Goal: Find specific fact: Find specific fact

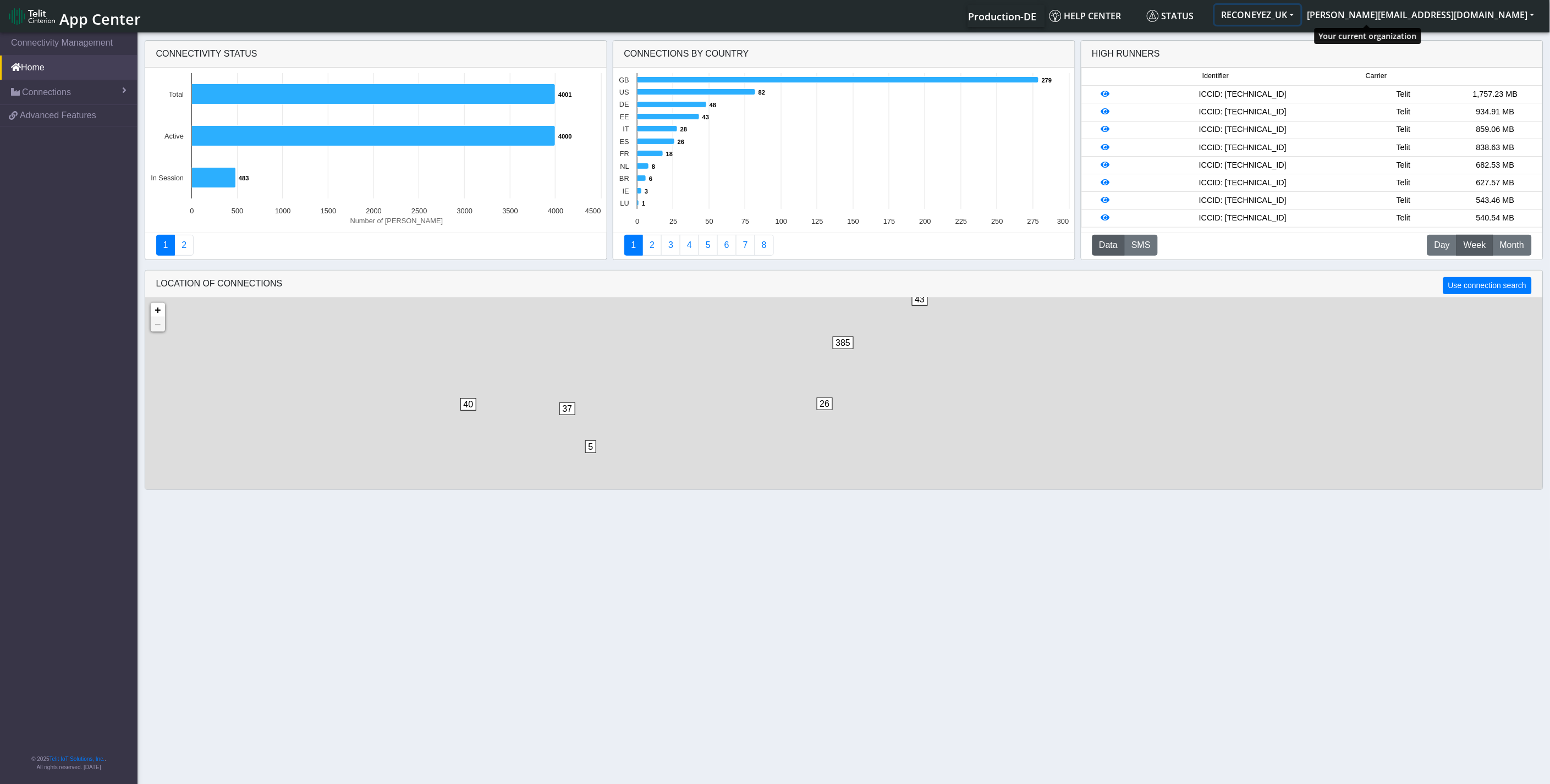
click at [1301, 17] on button "RECONEYEZ_UK" at bounding box center [1258, 15] width 86 height 20
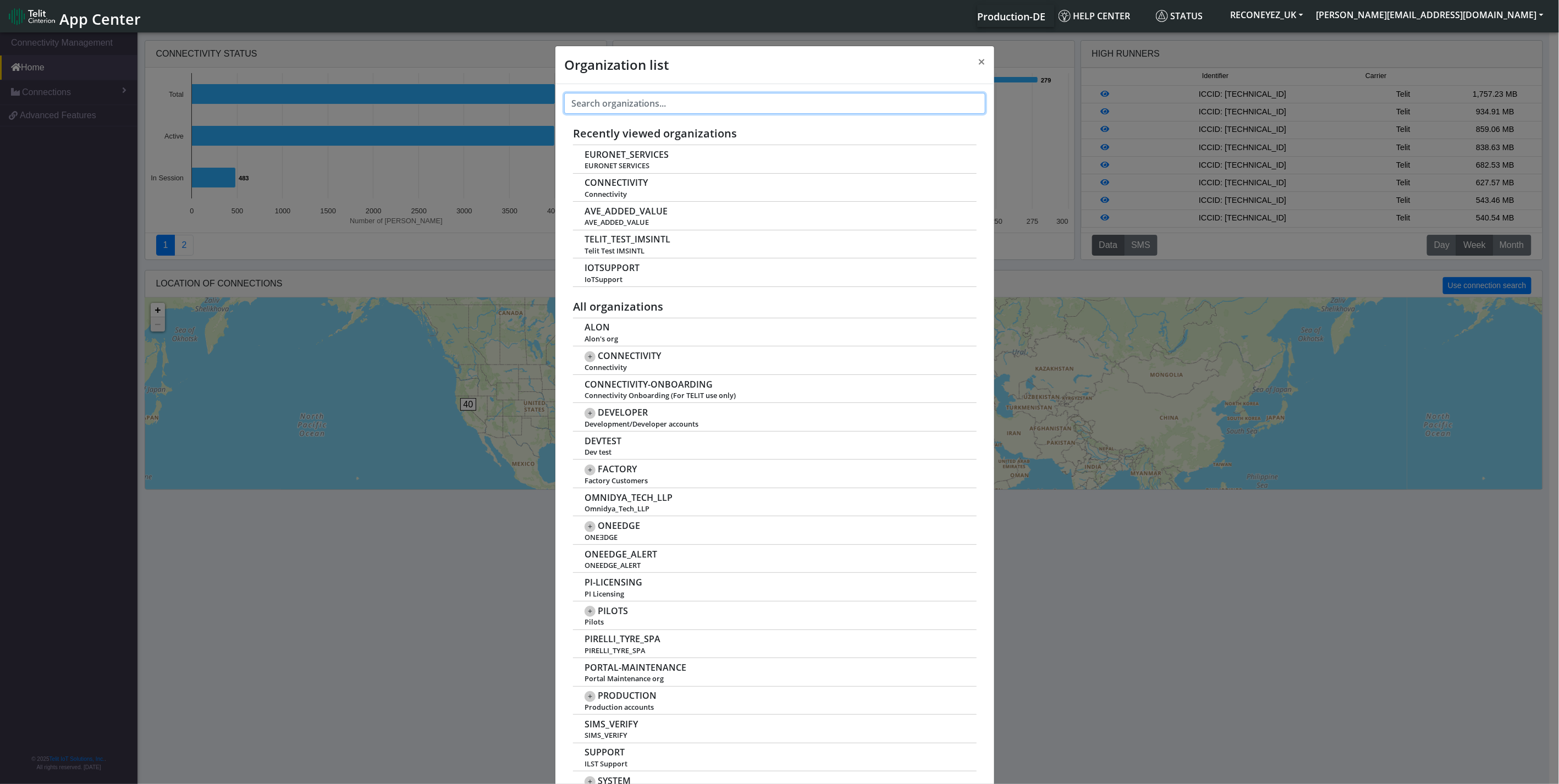
click at [861, 108] on input "text" at bounding box center [774, 103] width 421 height 21
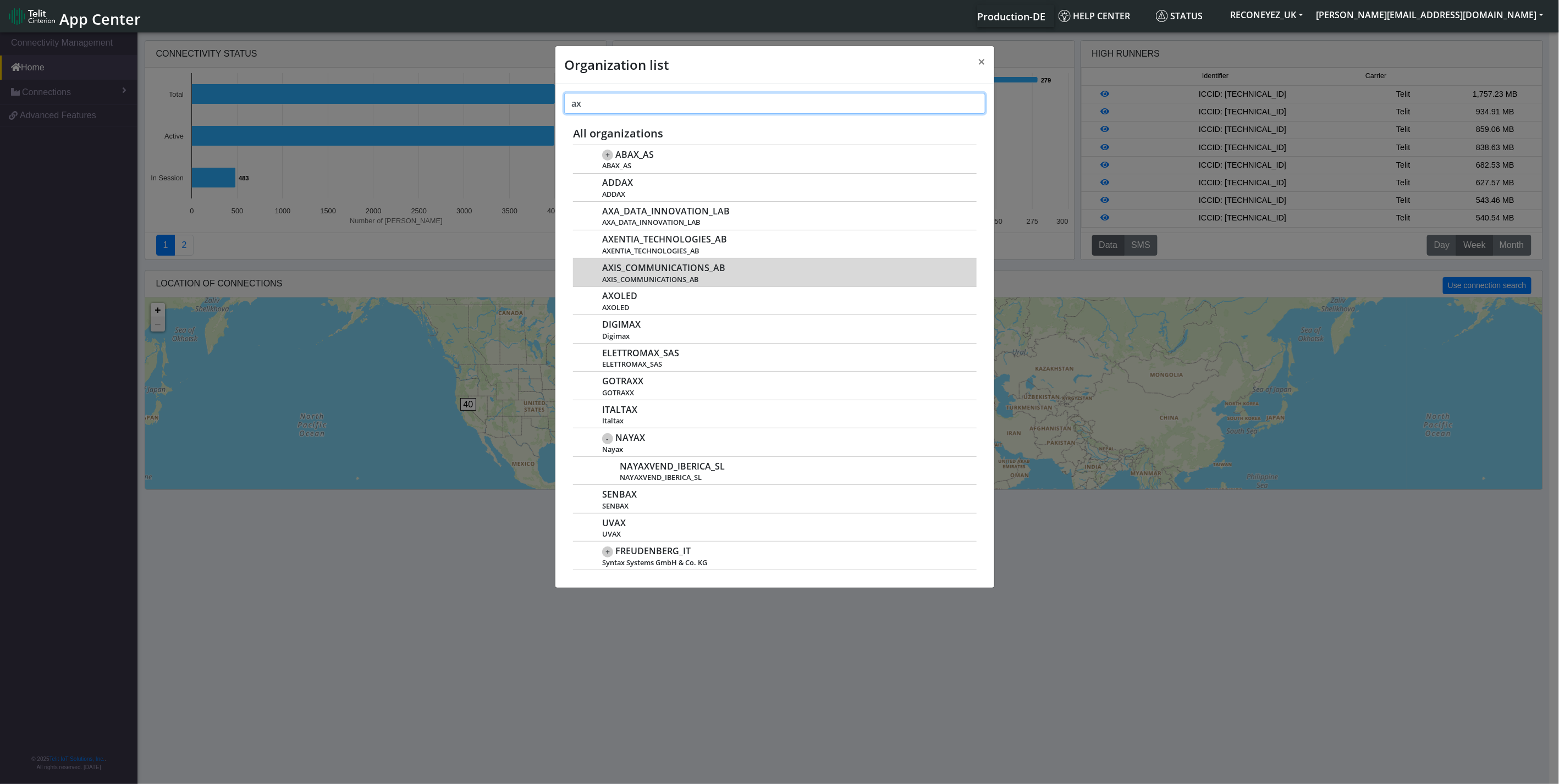
type input "ax"
click at [645, 269] on span "AXIS_COMMUNICATIONS_AB" at bounding box center [664, 268] width 123 height 10
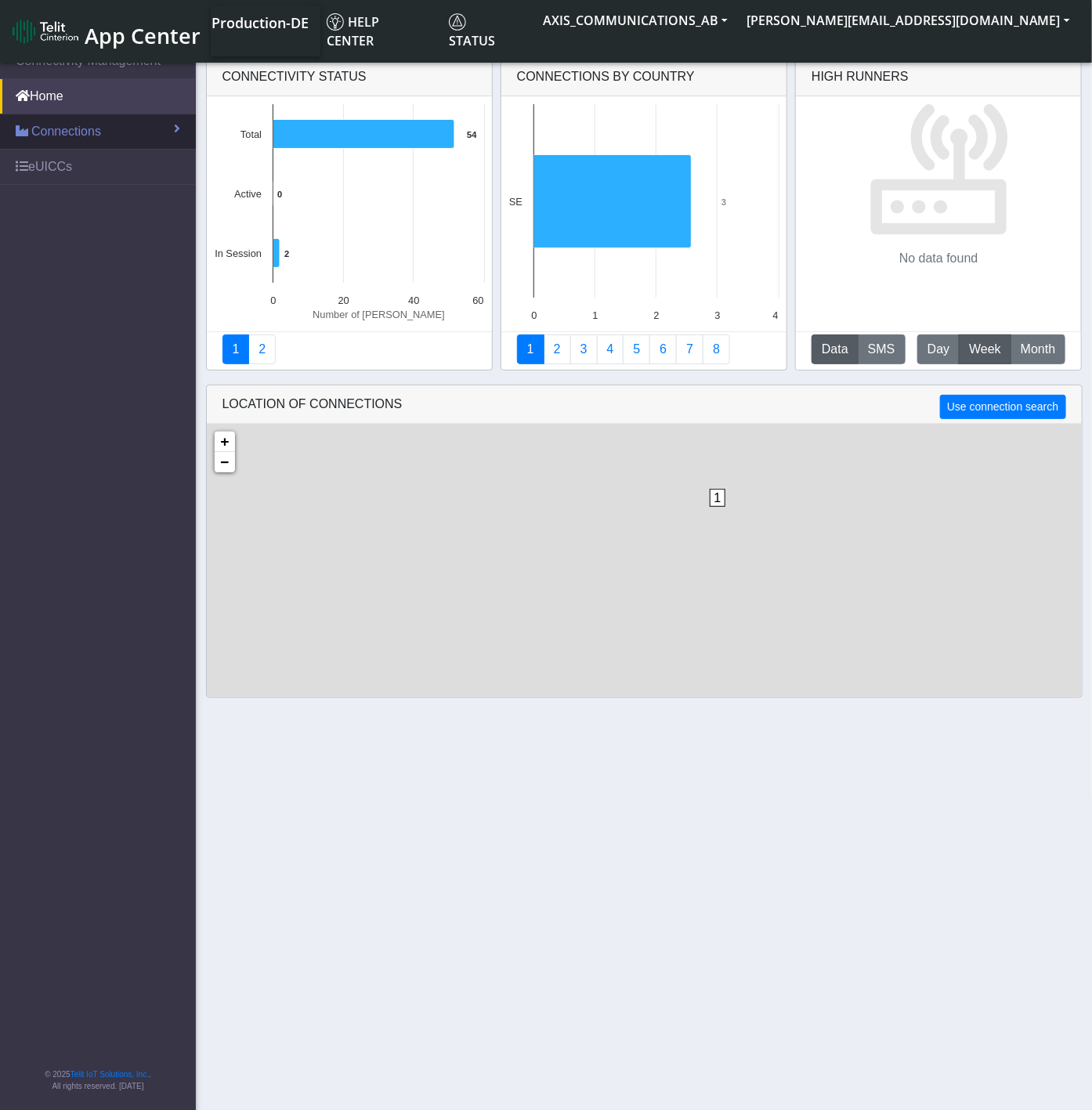
click at [71, 128] on span "Connections" at bounding box center [66, 131] width 70 height 19
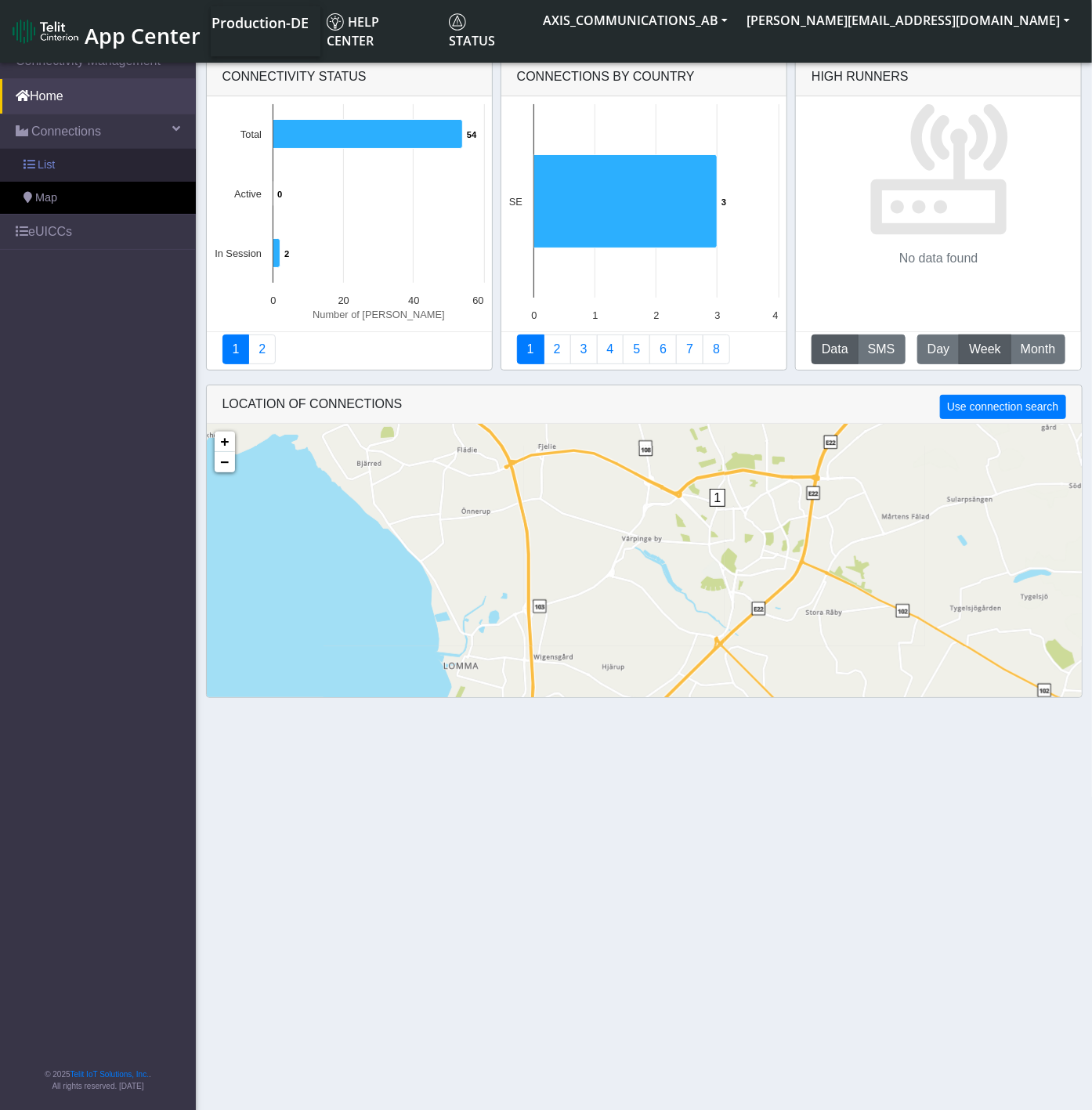
click at [70, 153] on link "List" at bounding box center [98, 165] width 196 height 33
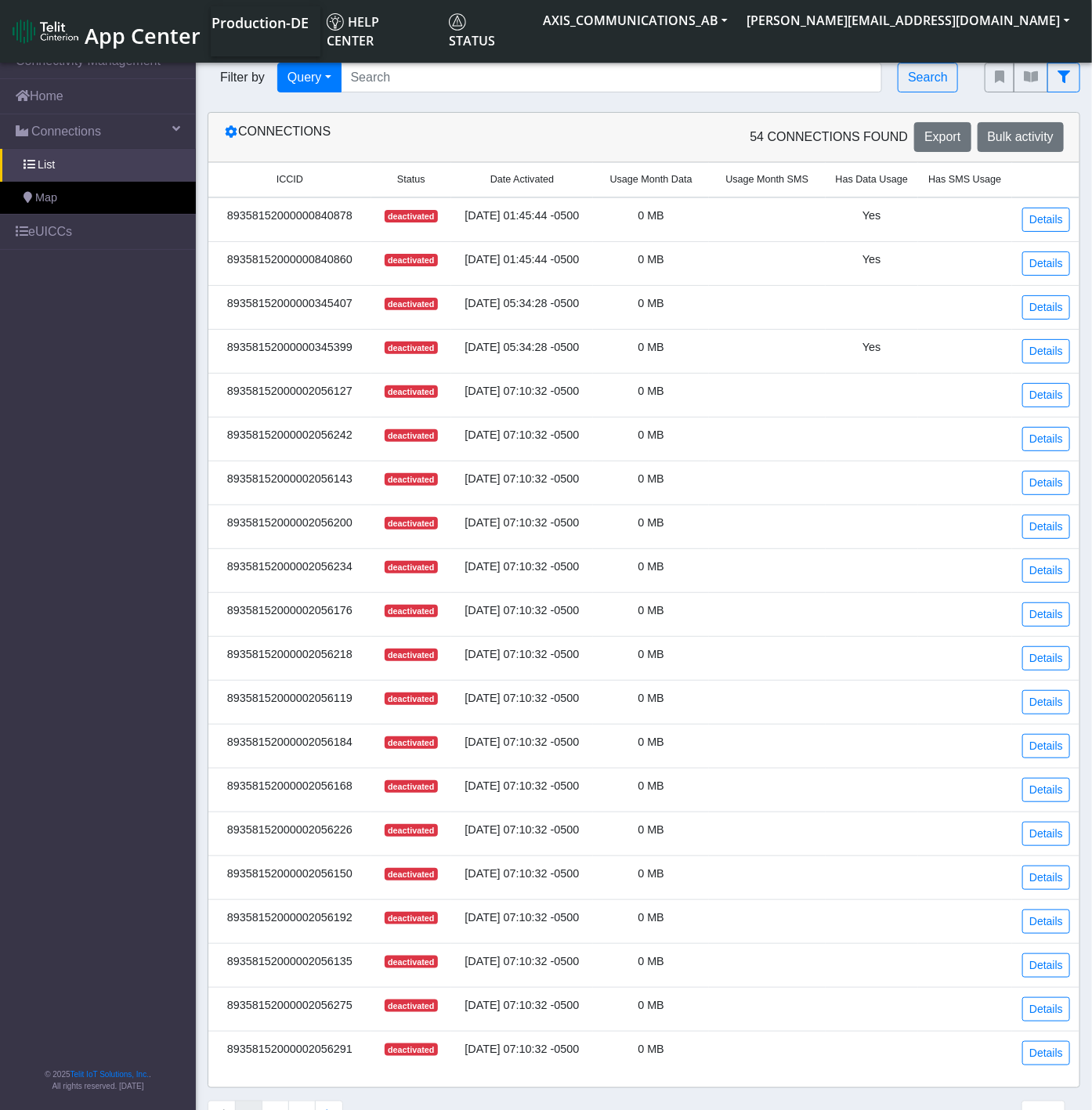
click at [416, 183] on span "Status" at bounding box center [411, 179] width 29 height 15
click at [416, 183] on icon at bounding box center [425, 180] width 21 height 10
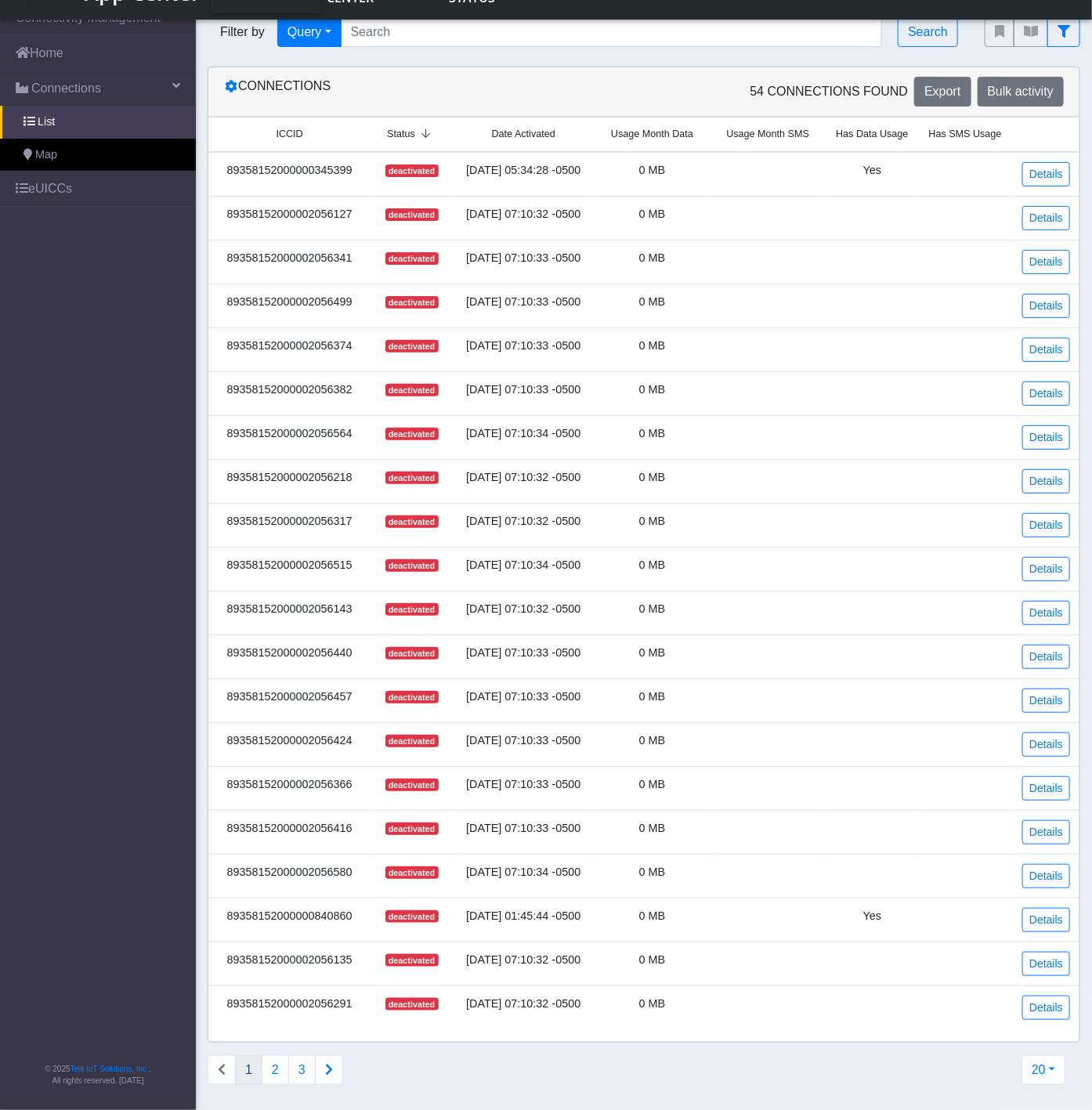
click at [334, 1075] on button "Connections list navigation" at bounding box center [329, 1070] width 29 height 30
click at [334, 1067] on button "Connections list navigation" at bounding box center [329, 1070] width 29 height 30
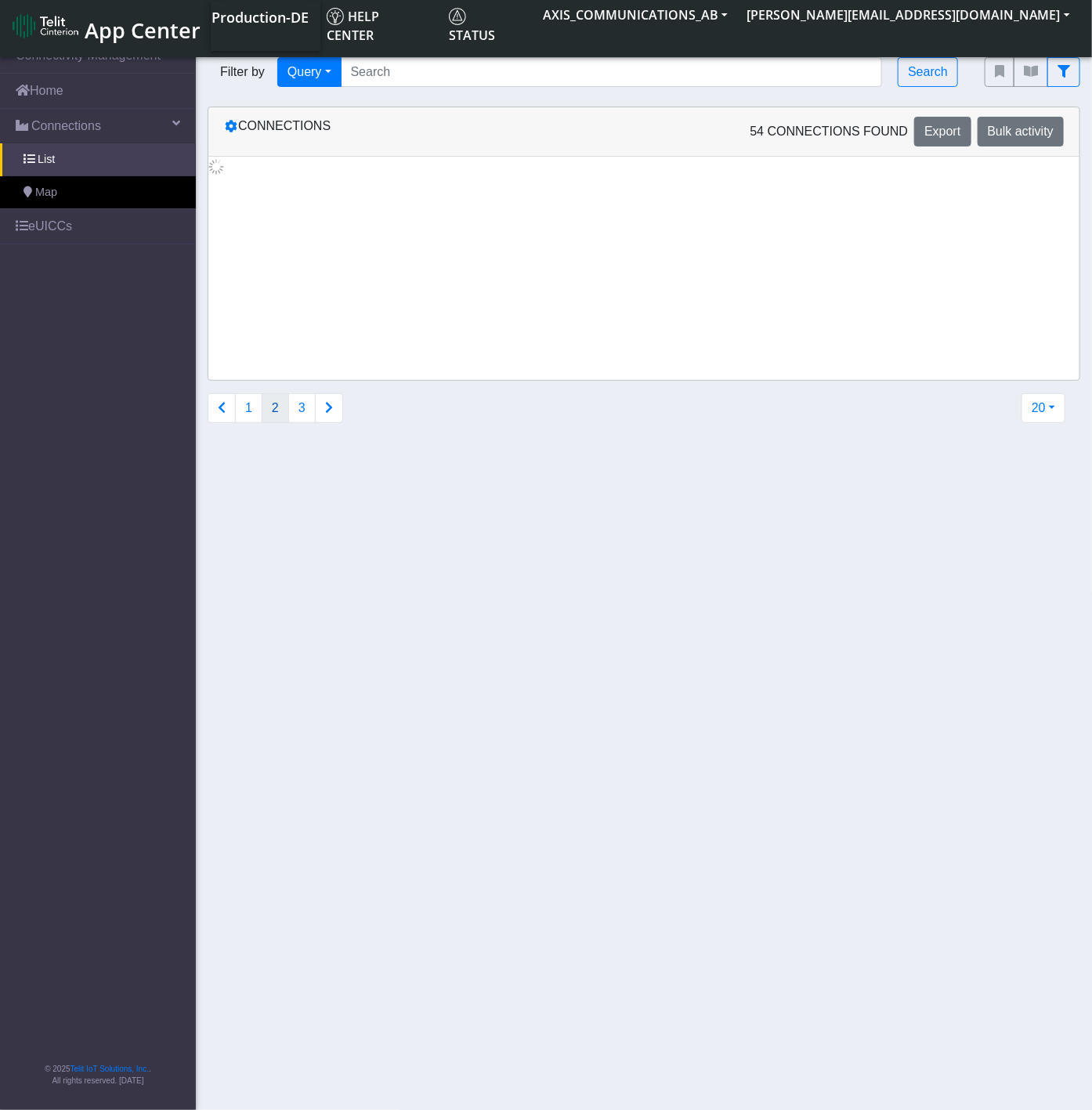
scroll to position [0, 0]
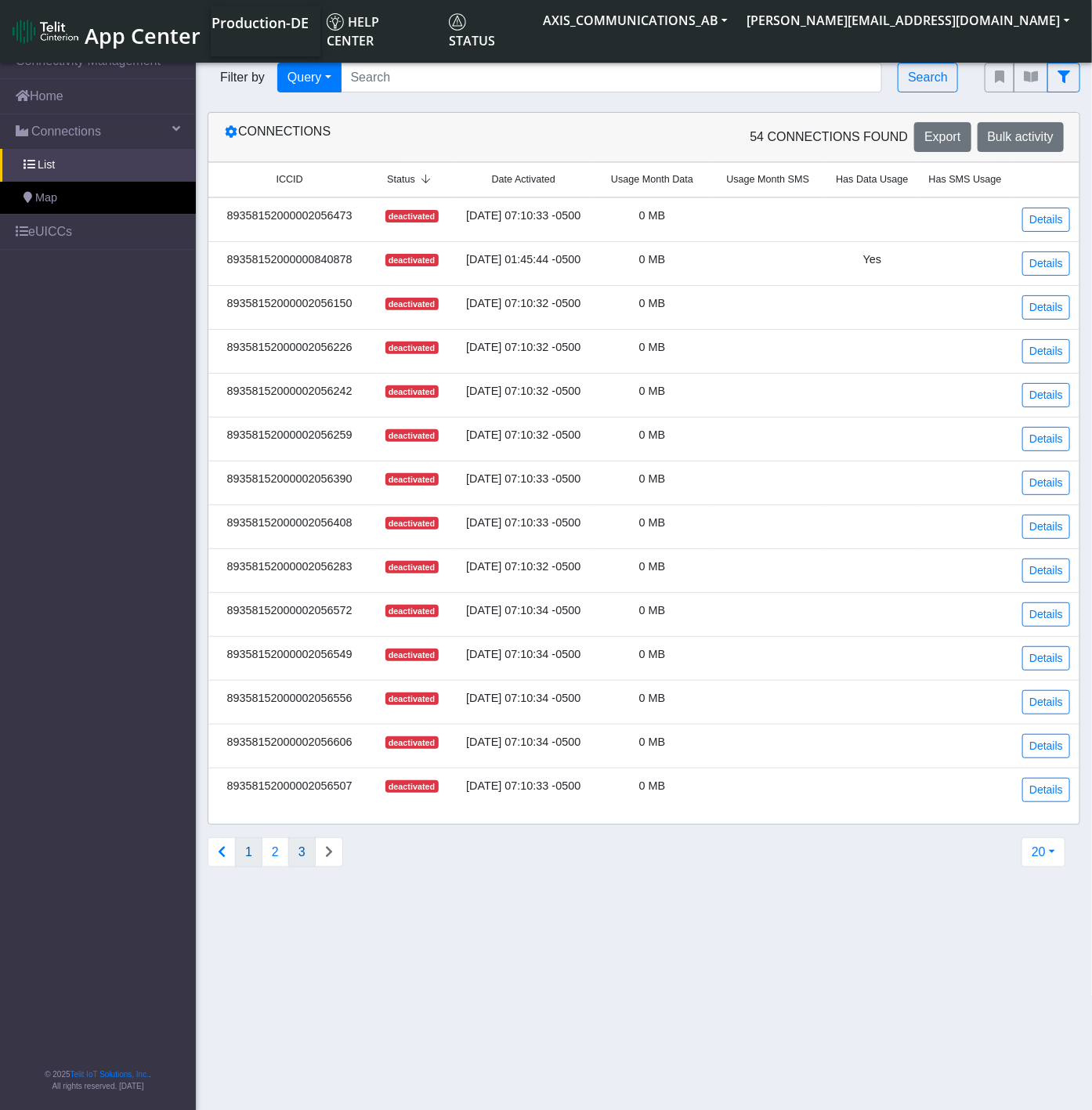
click at [247, 856] on button "1" at bounding box center [249, 852] width 28 height 30
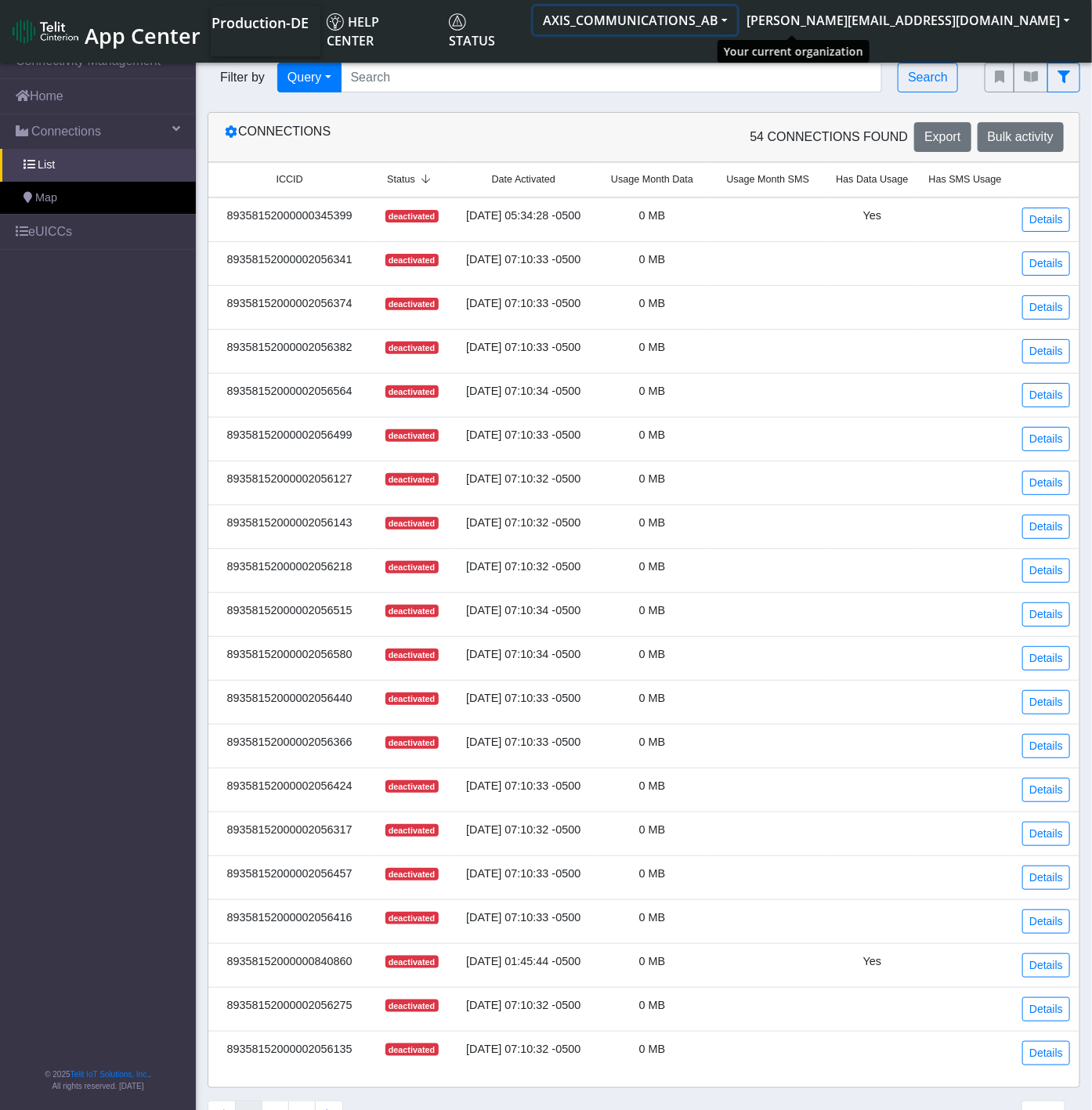
click at [737, 17] on button "AXIS_COMMUNICATIONS_AB" at bounding box center [635, 20] width 204 height 29
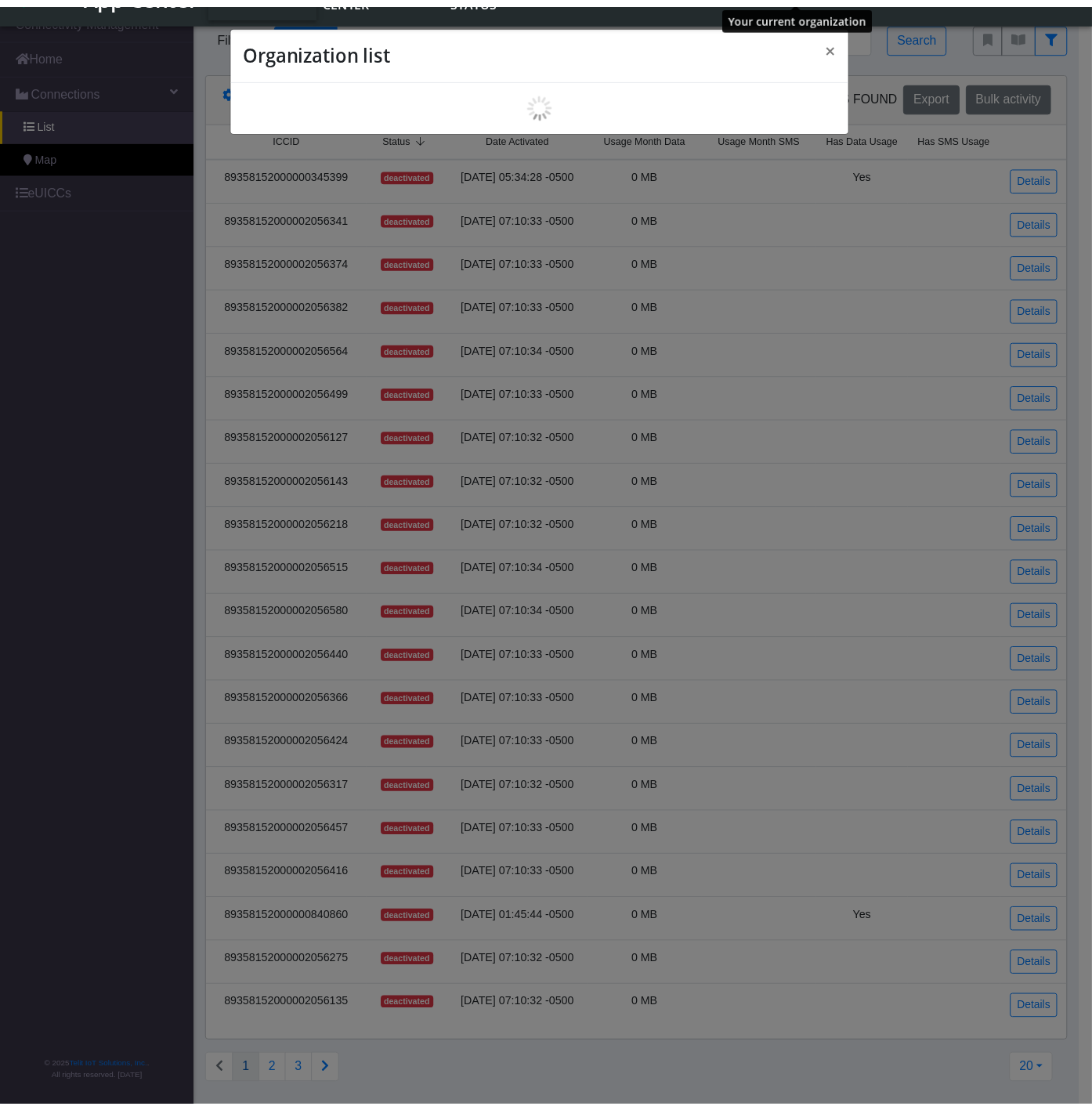
scroll to position [5, 0]
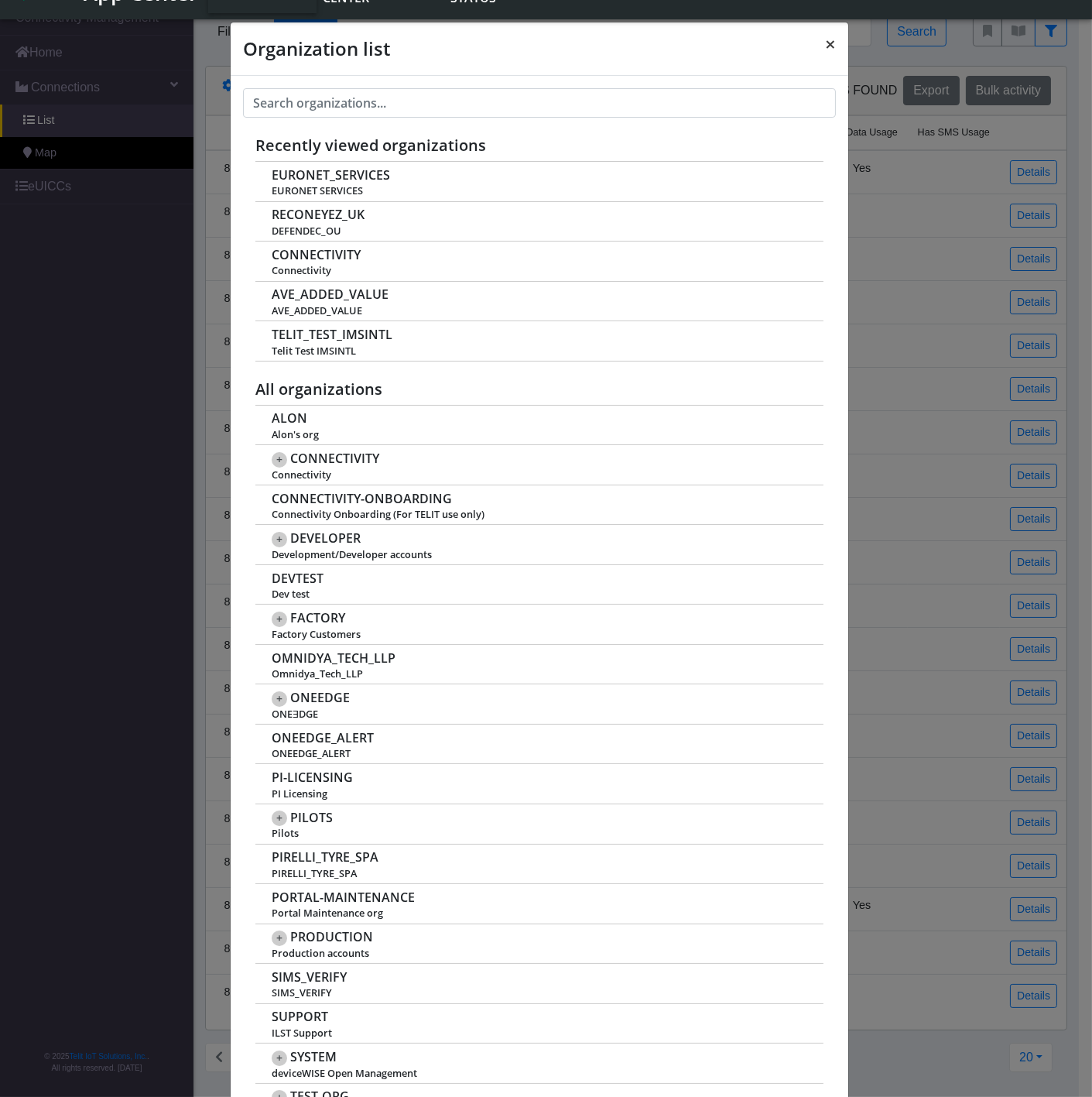
drag, startPoint x: 828, startPoint y: 40, endPoint x: 876, endPoint y: 33, distance: 48.5
click at [825, 40] on span "×" at bounding box center [830, 44] width 11 height 25
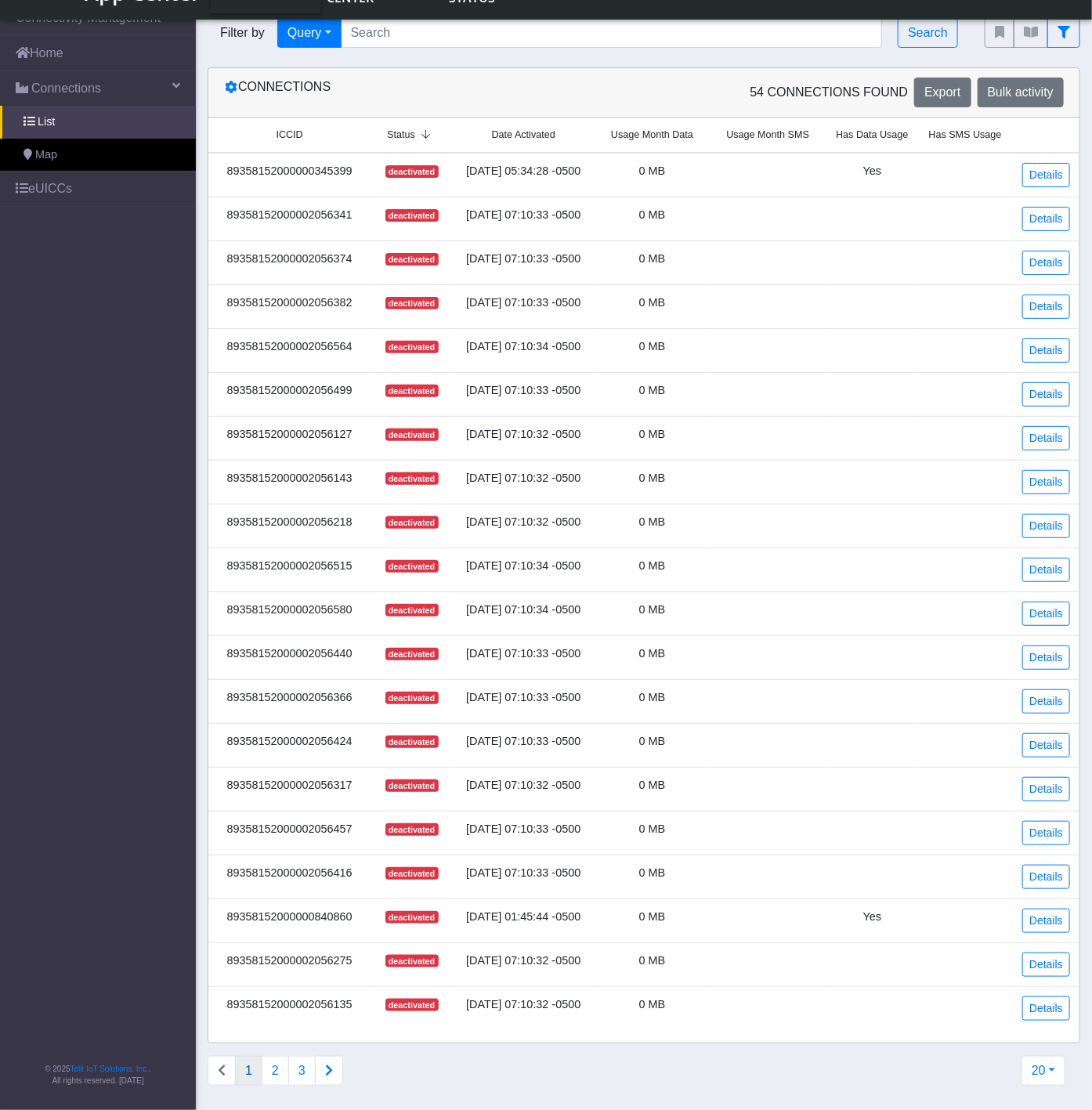
scroll to position [0, 0]
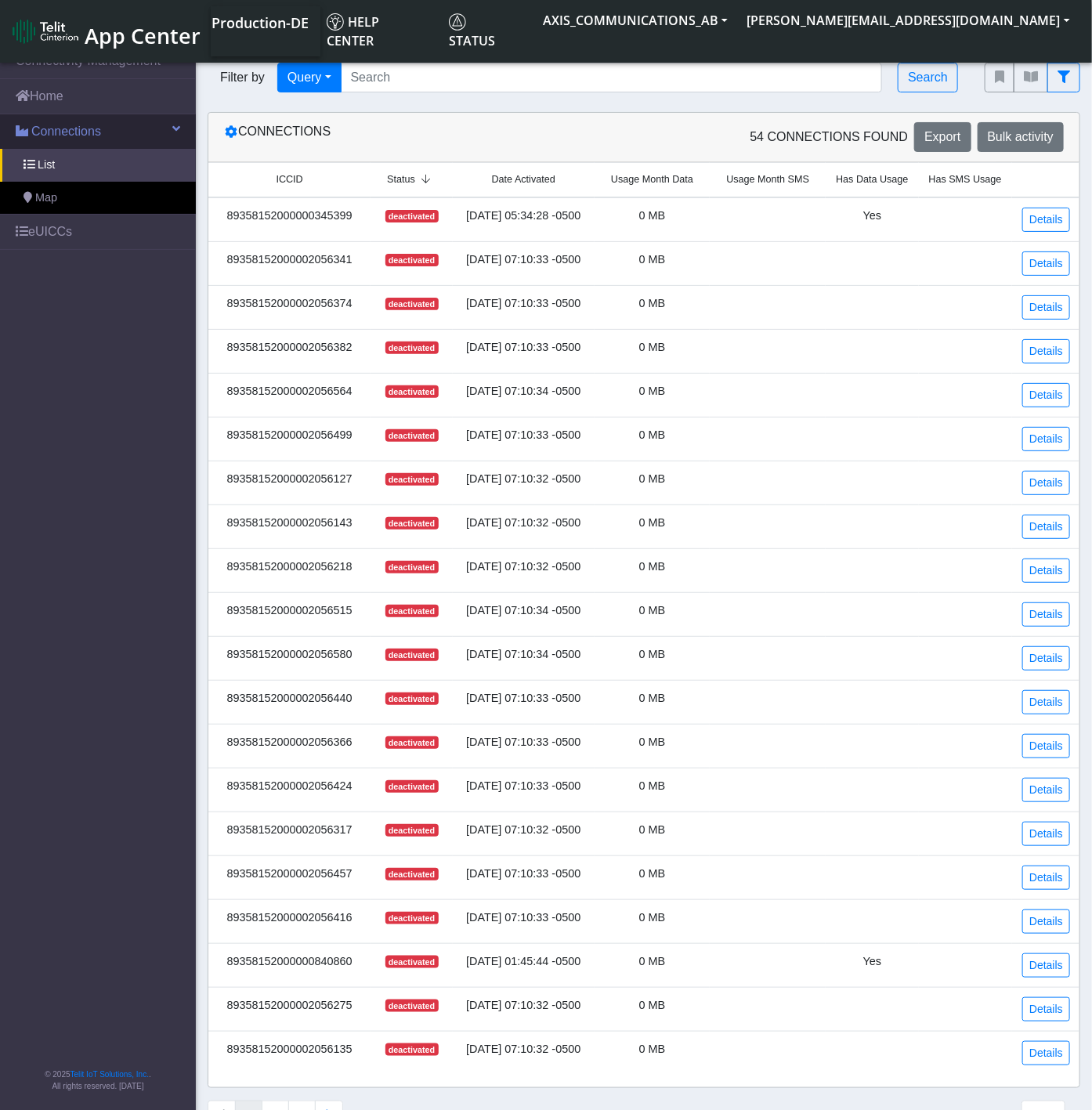
click at [66, 126] on span "Connections" at bounding box center [66, 131] width 70 height 19
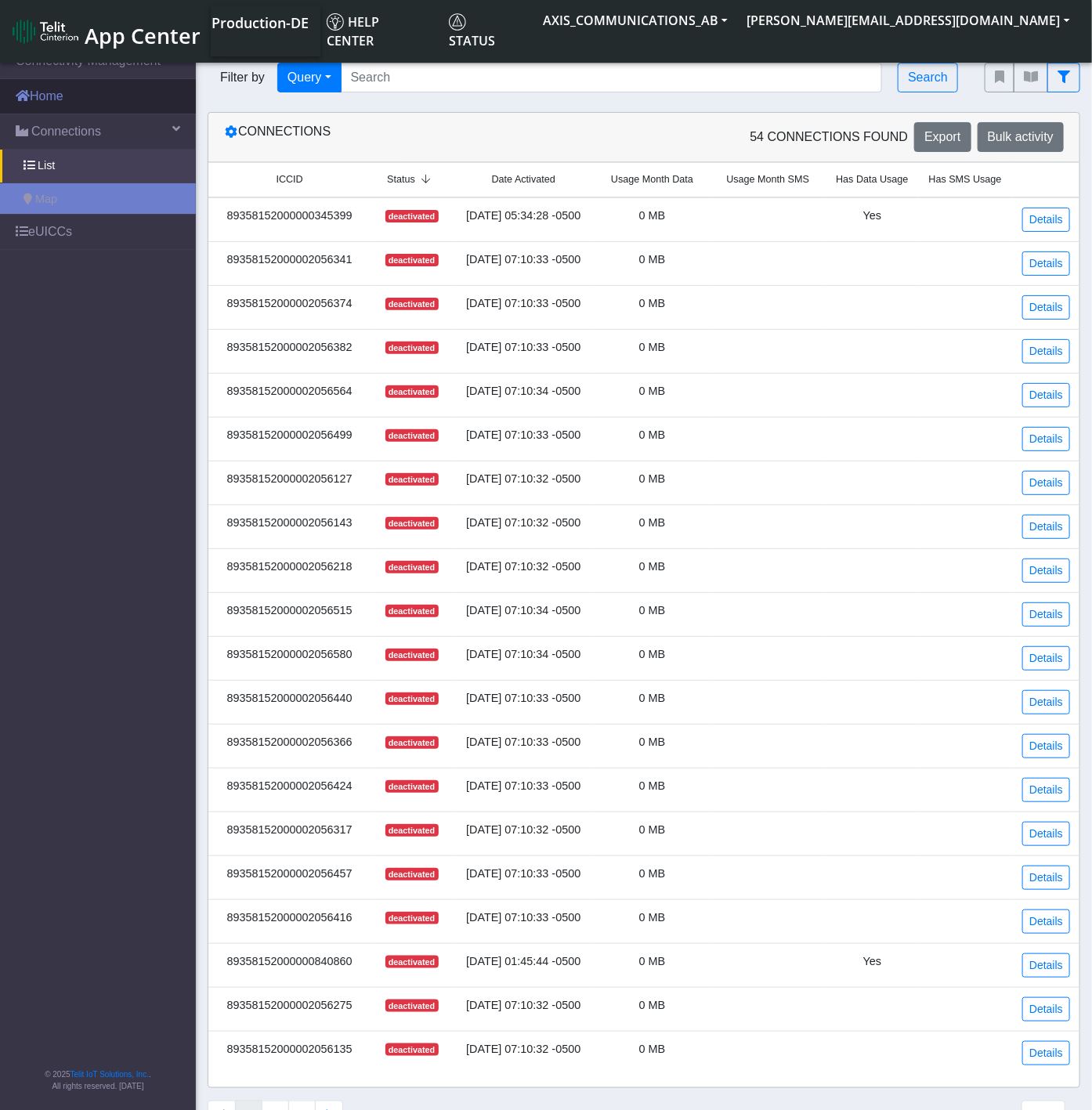
click at [66, 104] on link "Home" at bounding box center [98, 96] width 196 height 35
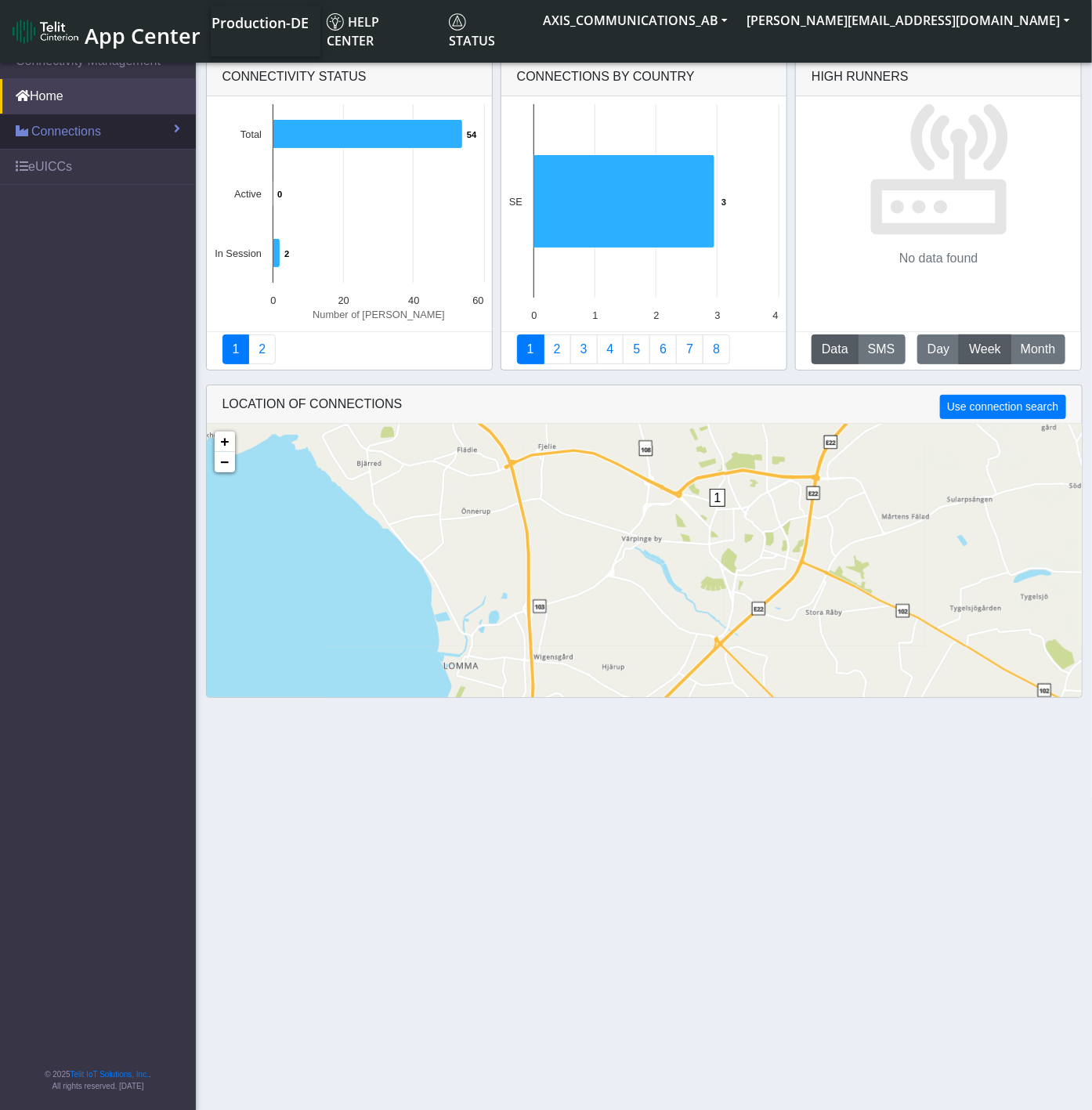
click at [68, 138] on span "Connections" at bounding box center [66, 131] width 70 height 19
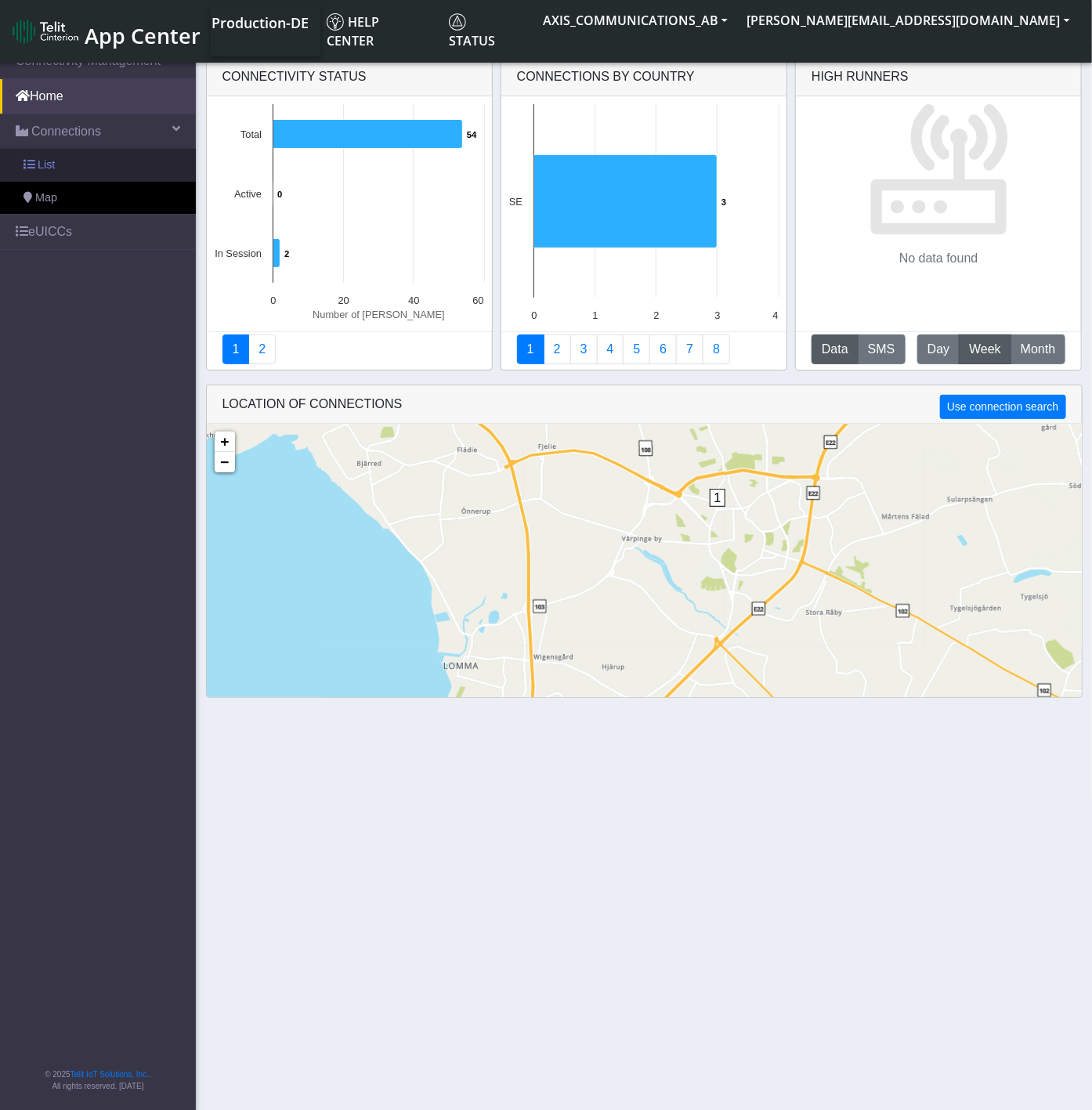
click at [55, 172] on link "List" at bounding box center [98, 165] width 196 height 33
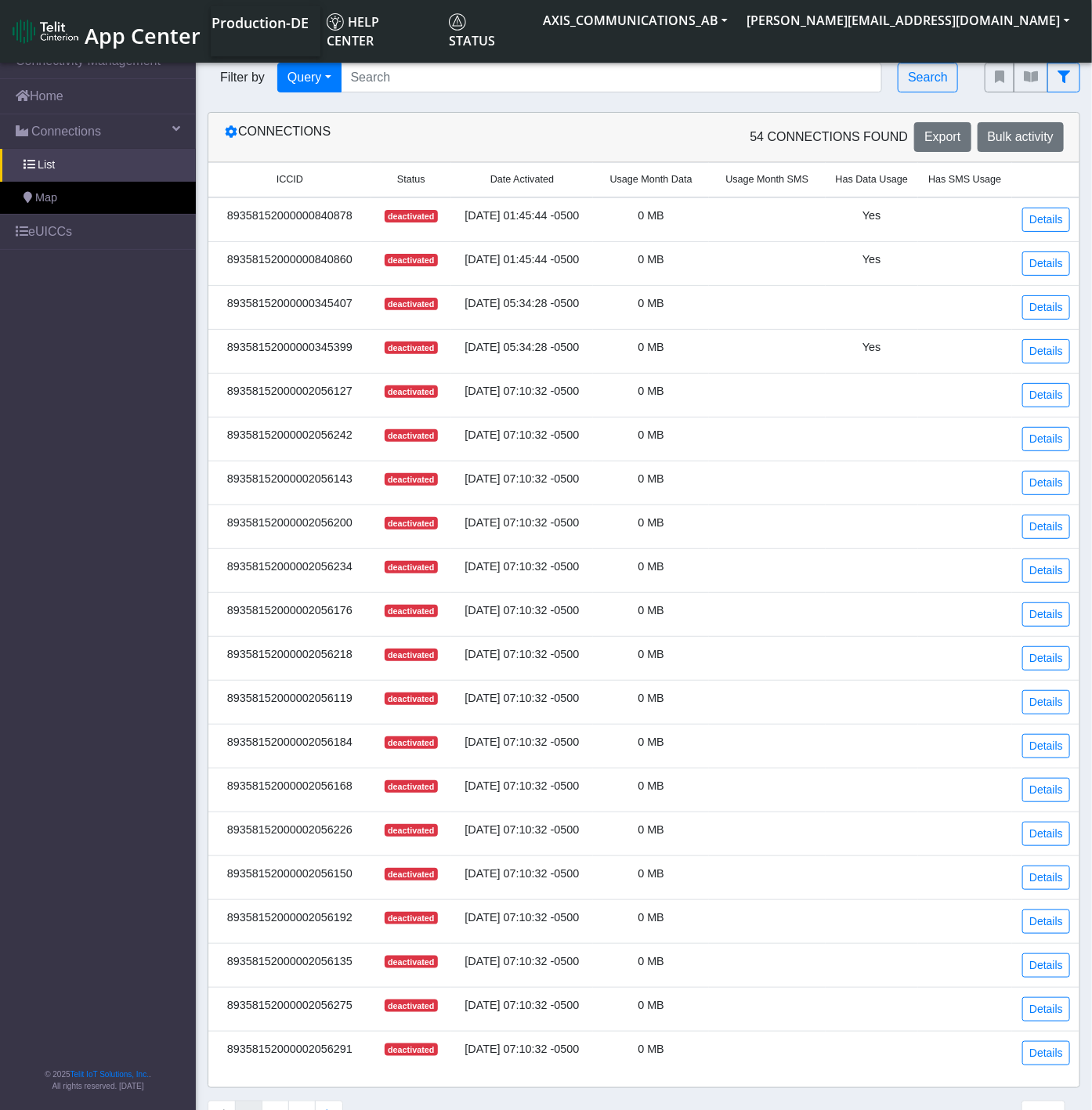
click at [331, 214] on div "89358152000000840878" at bounding box center [290, 215] width 144 height 17
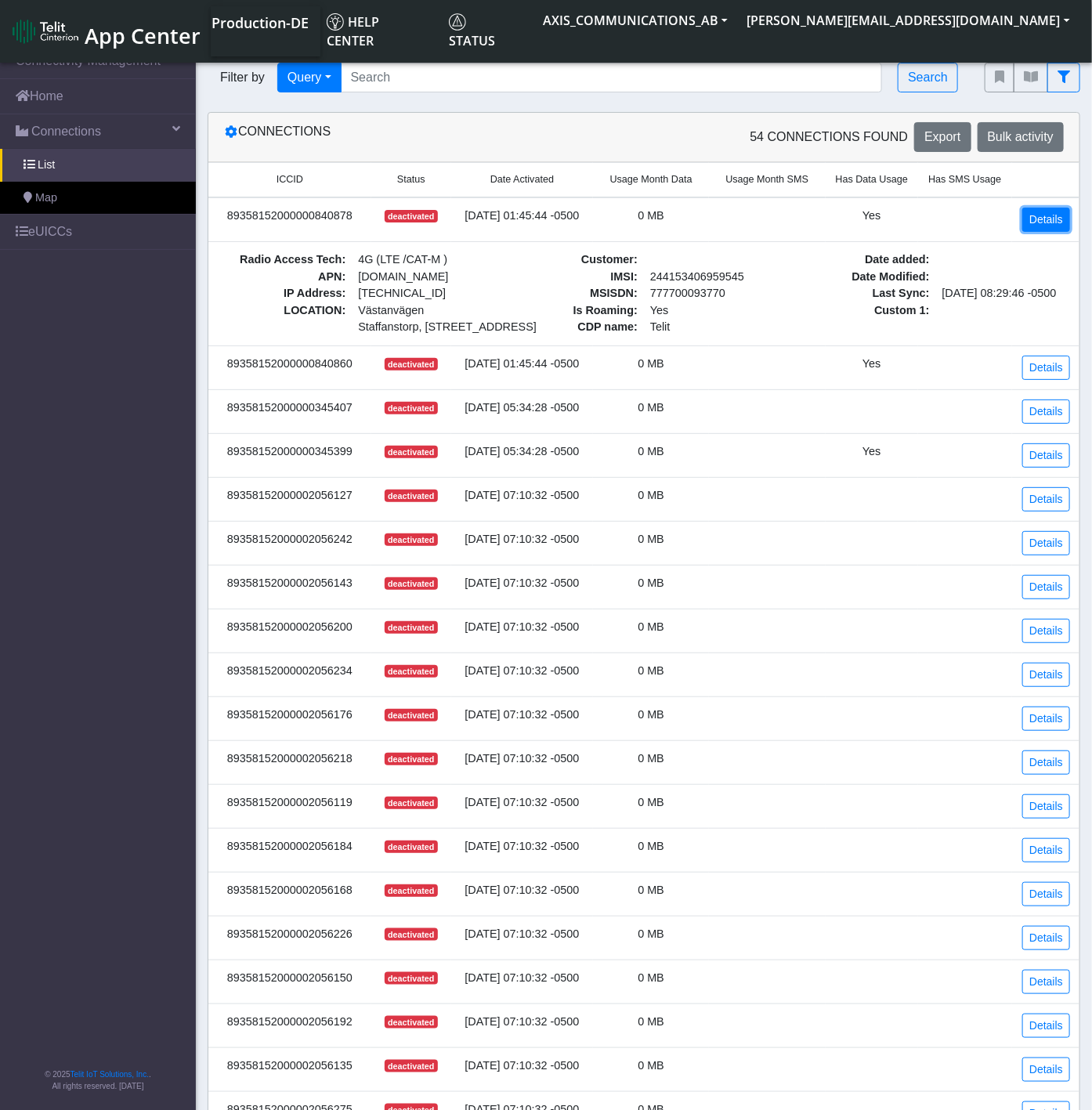
click at [1058, 213] on link "Details" at bounding box center [1046, 219] width 47 height 25
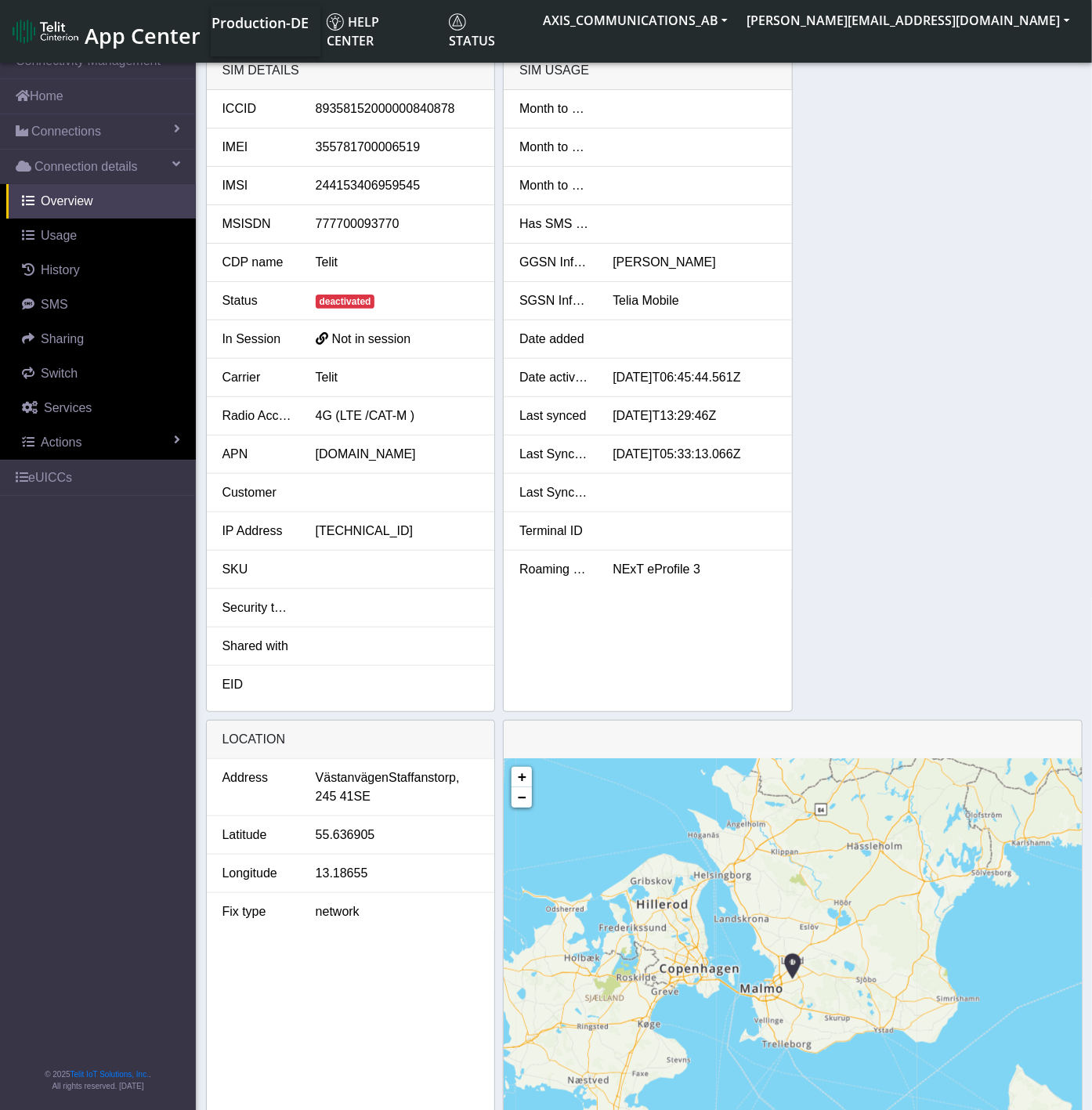
click at [418, 107] on div "89358152000000840878" at bounding box center [397, 109] width 187 height 19
copy div "89358152000000840878"
click at [53, 141] on link "Connections" at bounding box center [98, 131] width 196 height 35
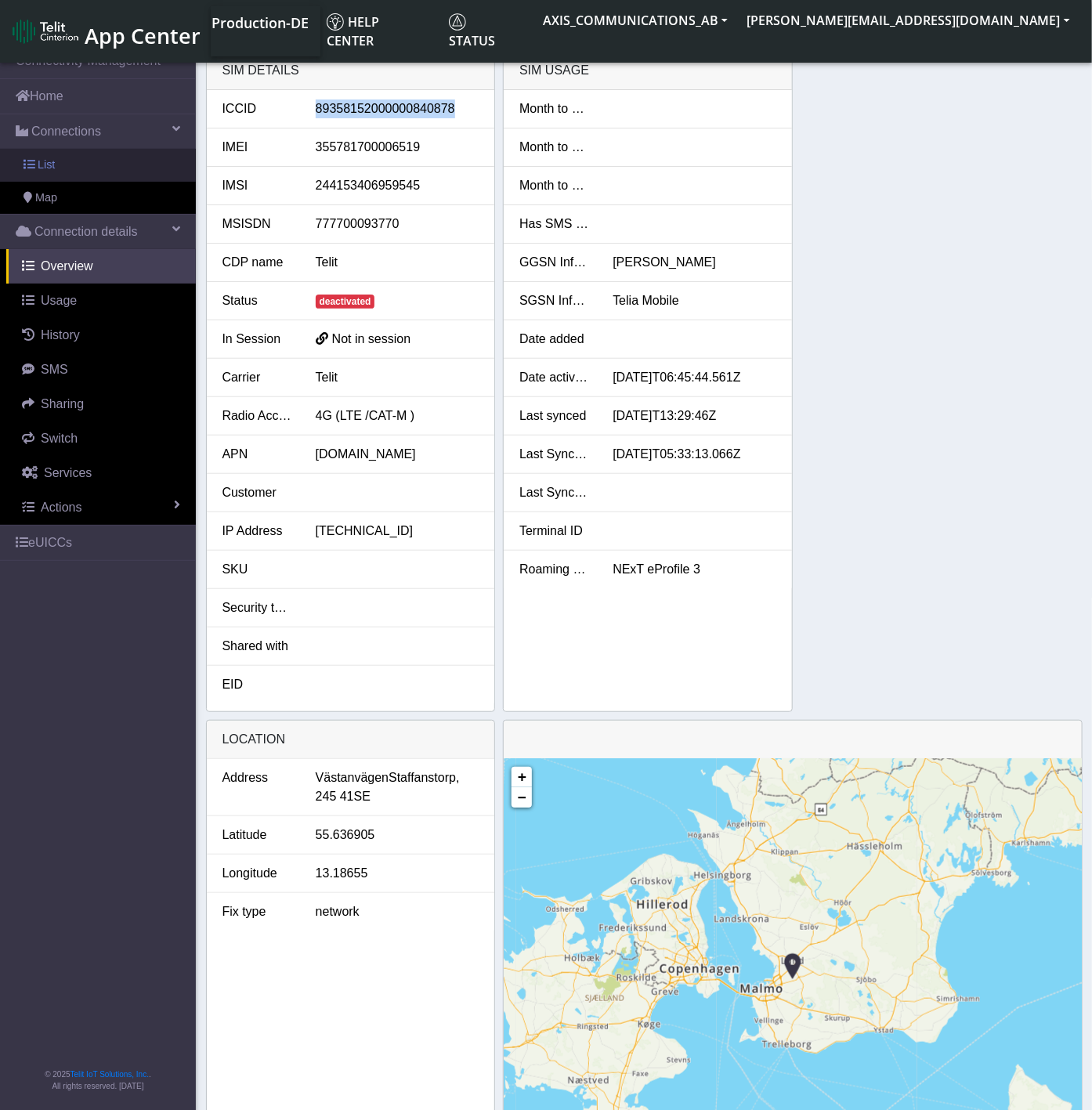
click at [81, 170] on link "List" at bounding box center [98, 165] width 196 height 33
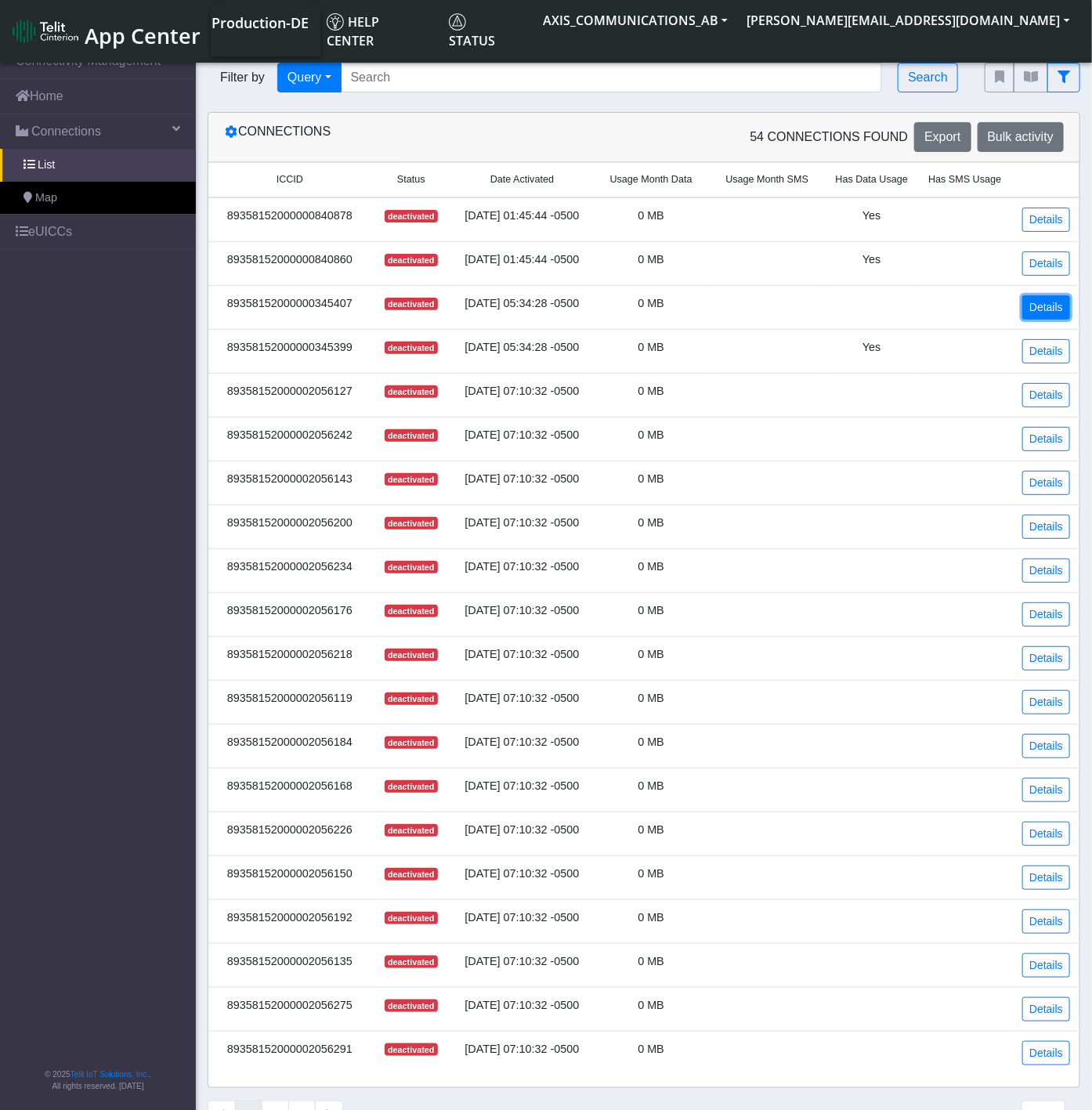
click at [1030, 307] on link "Details" at bounding box center [1046, 307] width 47 height 25
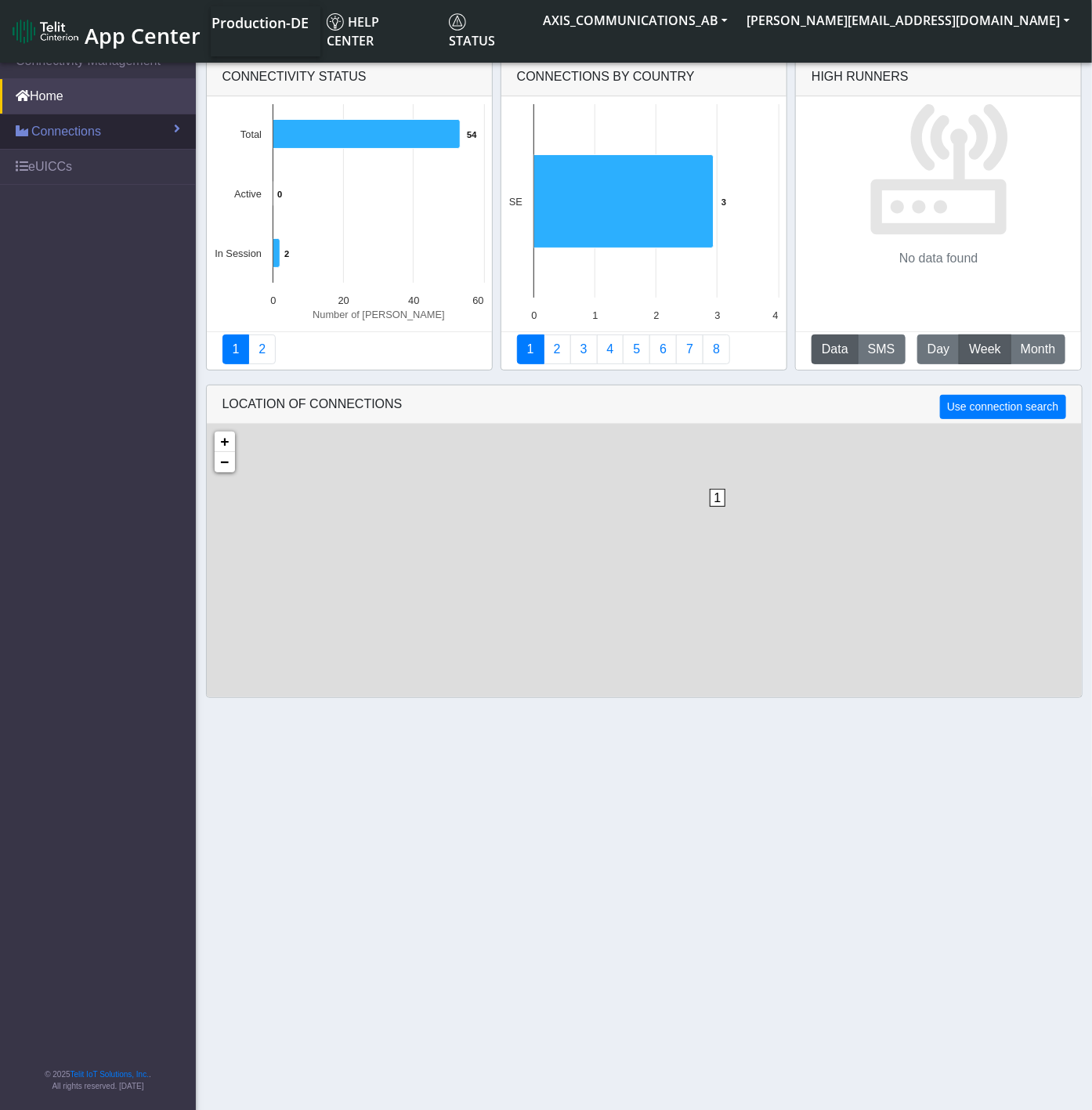
click at [126, 138] on link "Connections" at bounding box center [98, 131] width 196 height 35
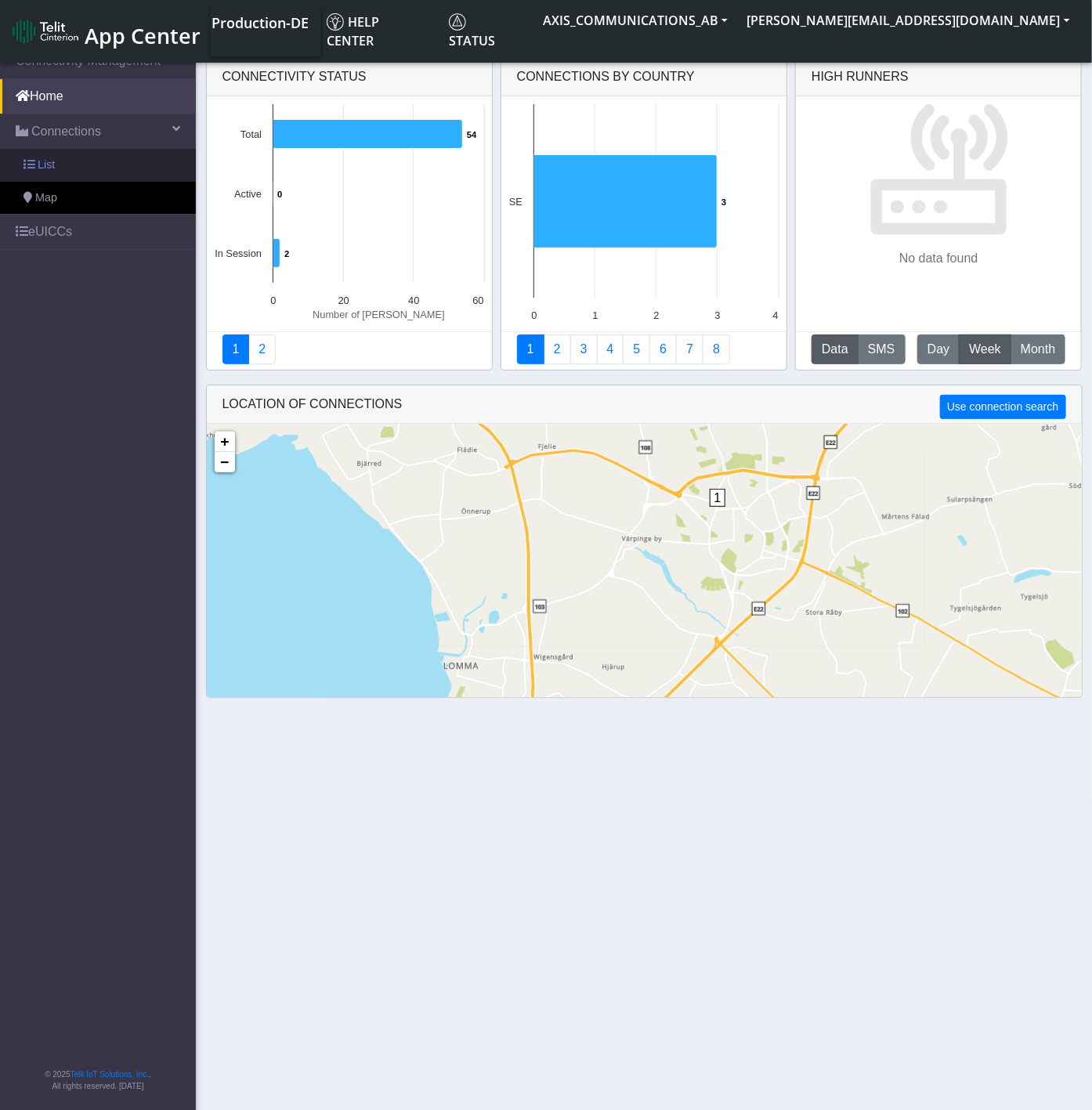
click at [112, 169] on link "List" at bounding box center [98, 165] width 196 height 33
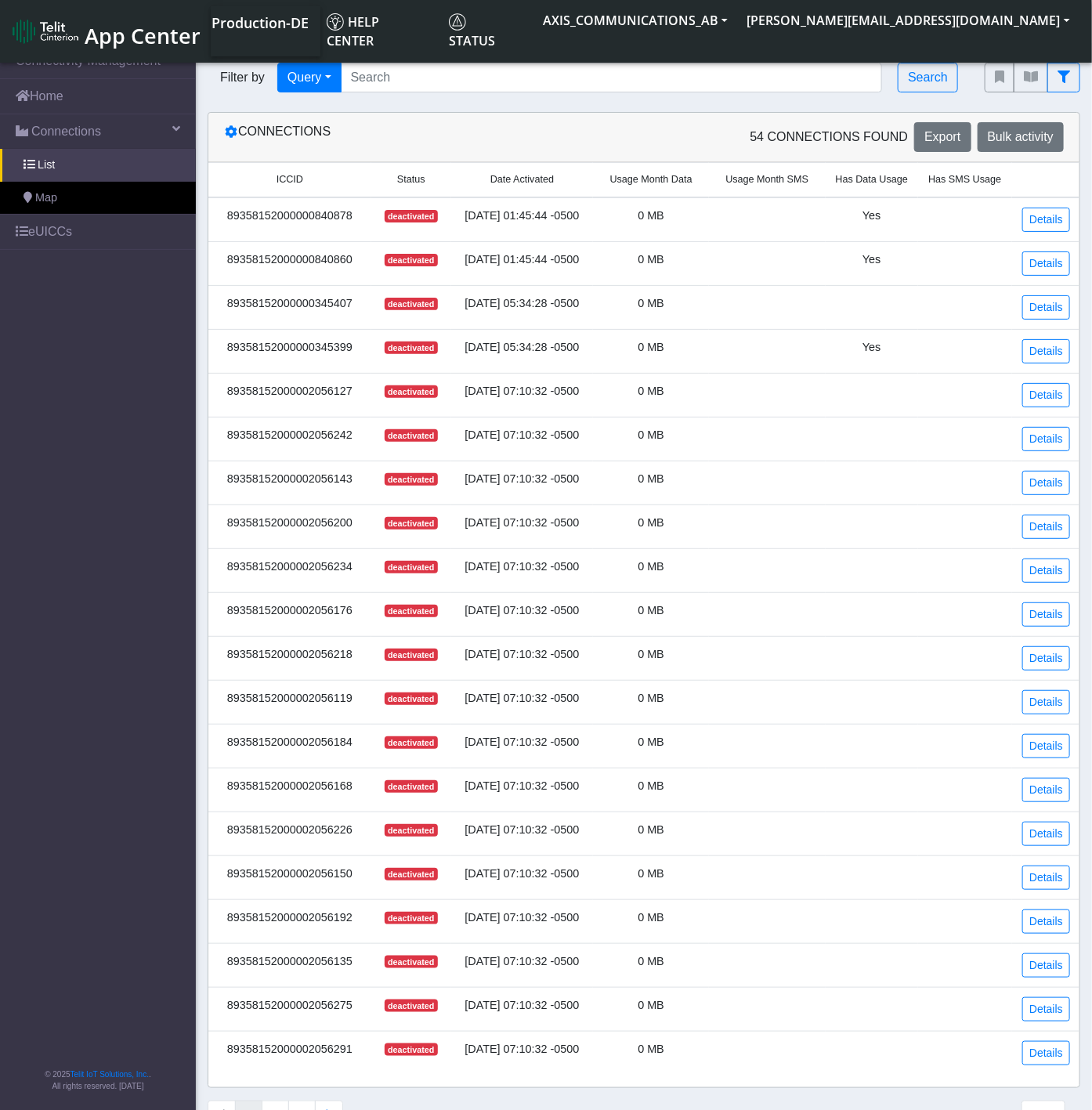
drag, startPoint x: 355, startPoint y: 215, endPoint x: 227, endPoint y: 220, distance: 128.1
click at [227, 220] on div "89358152000000840878" at bounding box center [290, 215] width 144 height 17
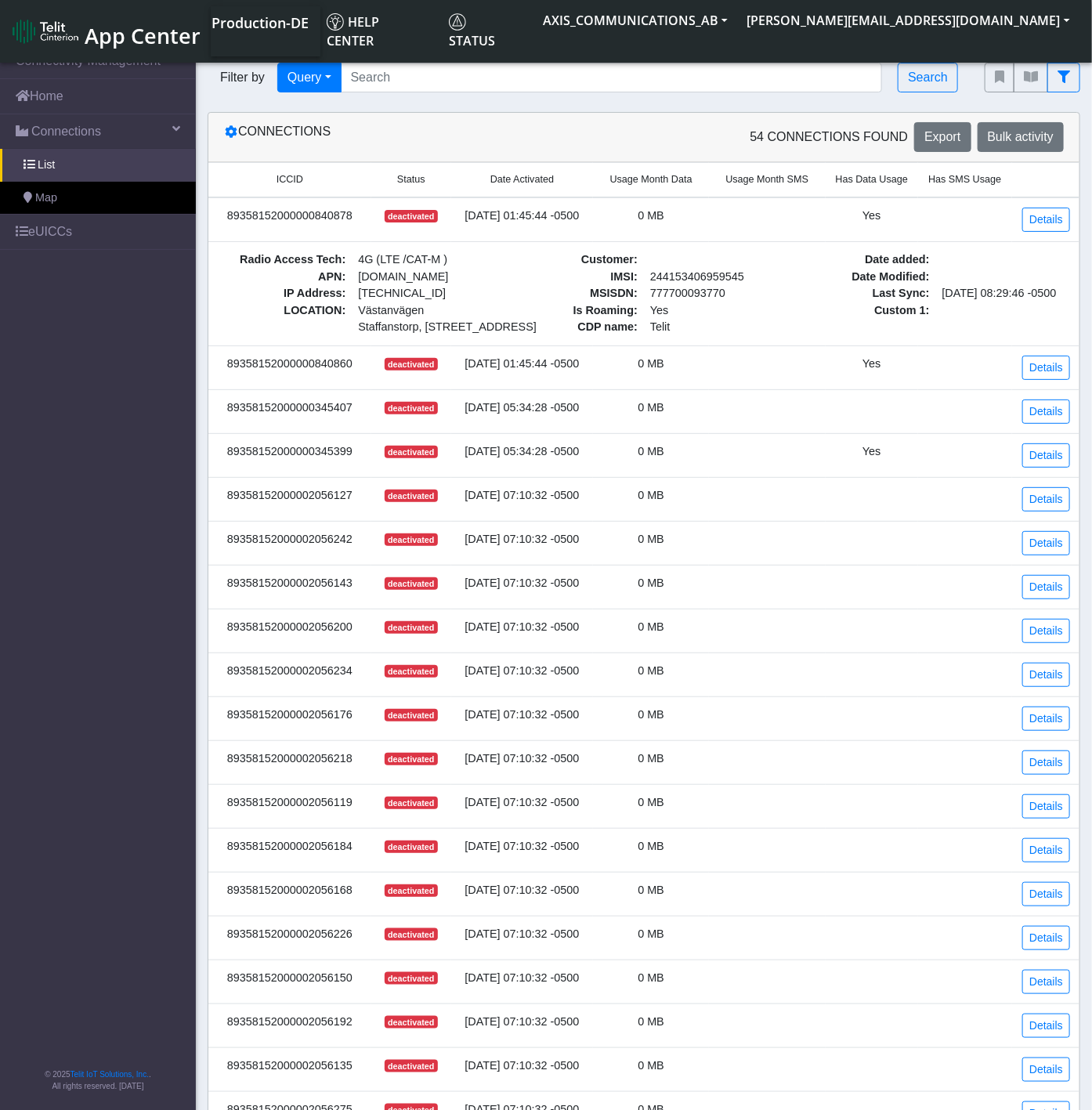
drag, startPoint x: 351, startPoint y: 458, endPoint x: 225, endPoint y: 458, distance: 126.0
click at [225, 458] on div "89358152000000345399" at bounding box center [290, 452] width 144 height 17
copy div "89358152000000345399"
